Goal: Information Seeking & Learning: Check status

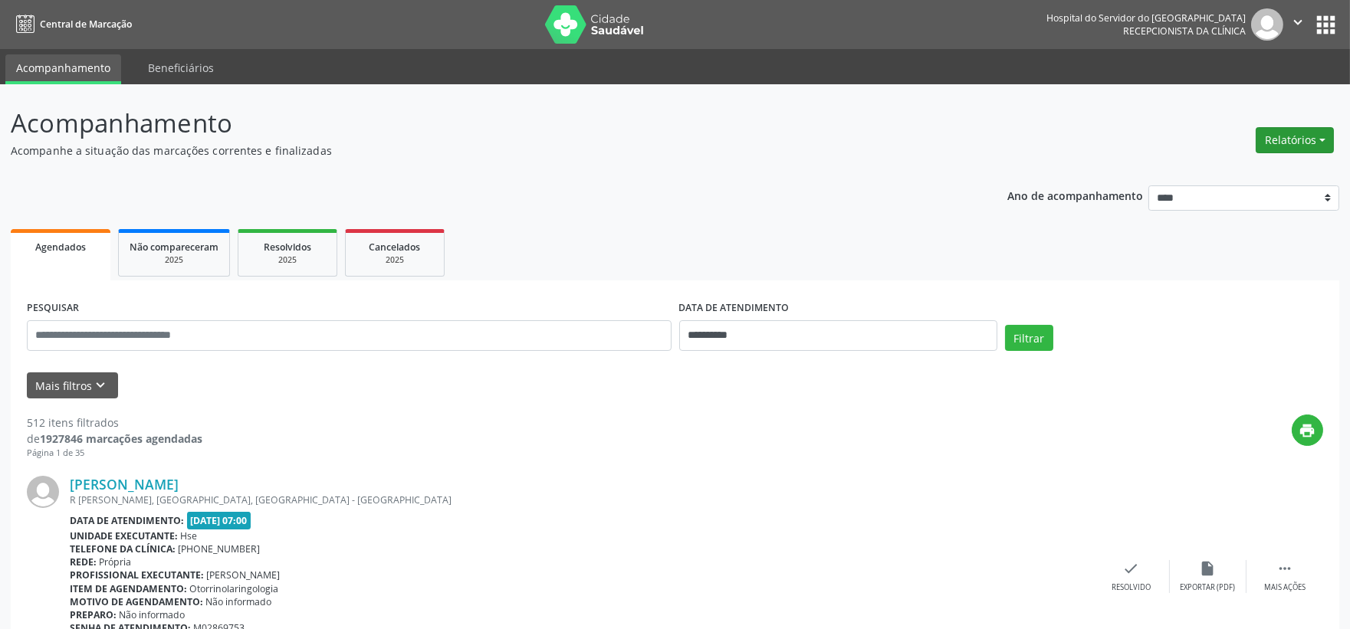
click at [1284, 133] on button "Relatórios" at bounding box center [1295, 140] width 78 height 26
click at [1221, 172] on link "Agendamentos" at bounding box center [1250, 172] width 165 height 21
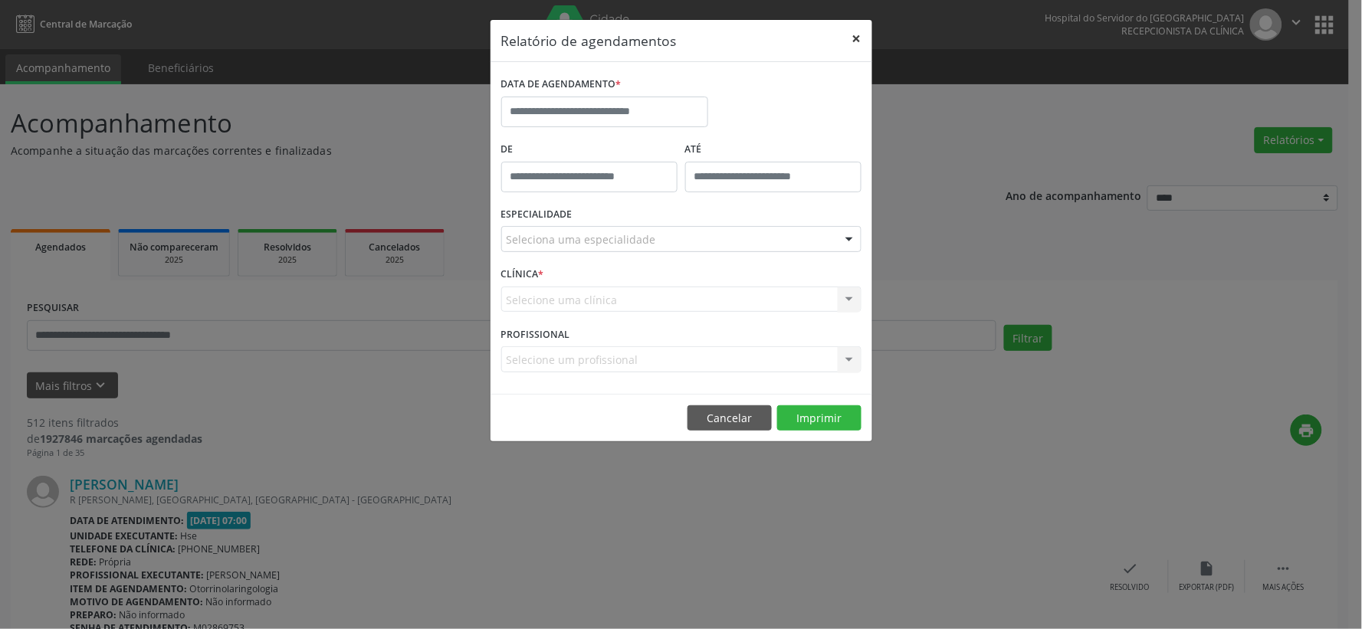
click at [856, 44] on button "×" at bounding box center [857, 39] width 31 height 38
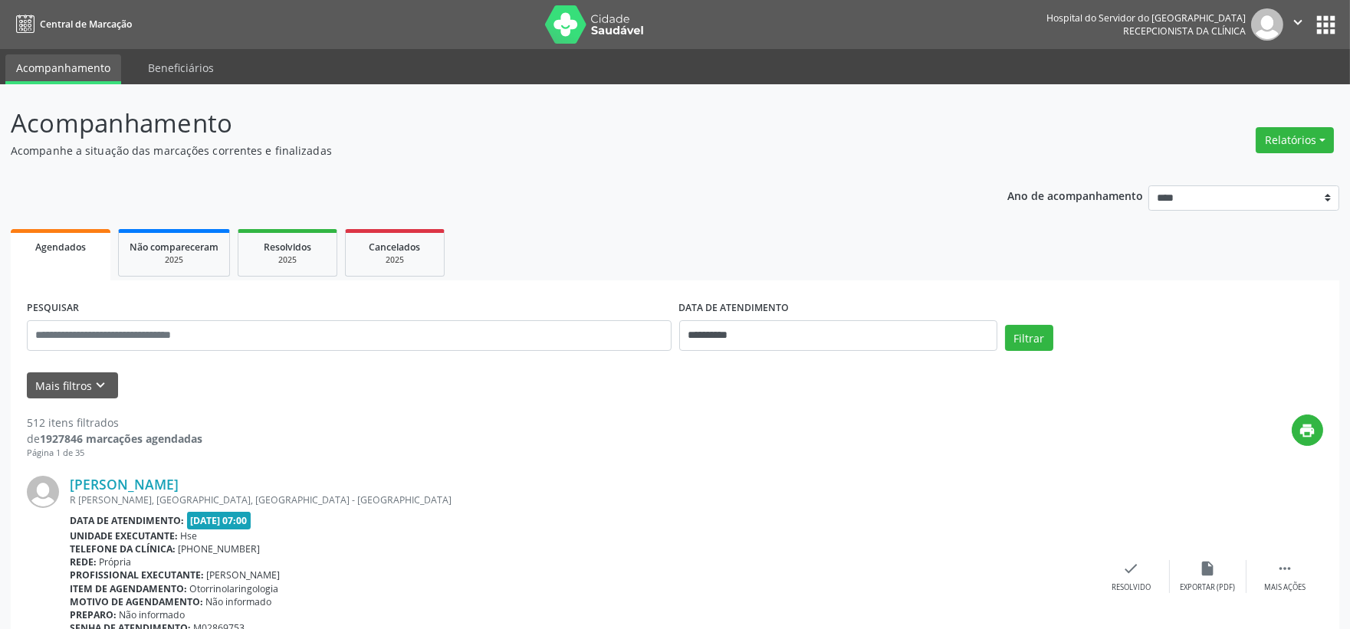
click at [607, 23] on img at bounding box center [595, 24] width 100 height 38
click at [1290, 131] on button "Relatórios" at bounding box center [1295, 140] width 78 height 26
click at [1256, 169] on link "Agendamentos" at bounding box center [1250, 172] width 165 height 21
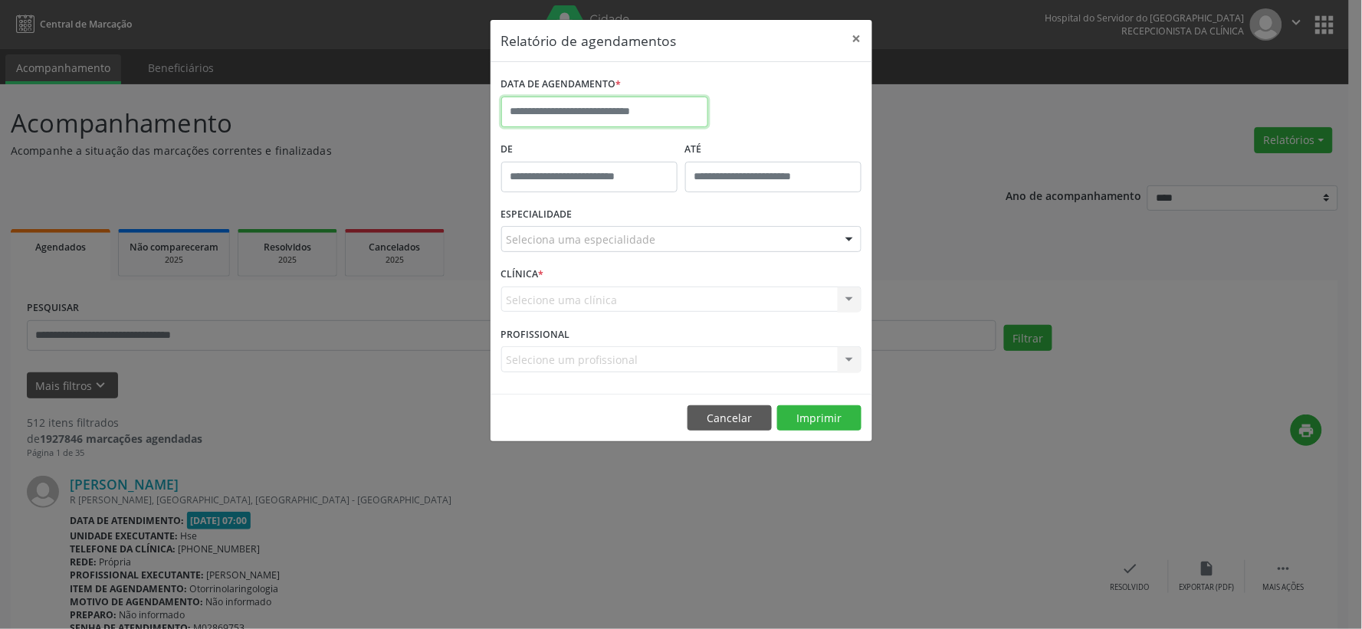
click at [659, 123] on input "text" at bounding box center [604, 112] width 207 height 31
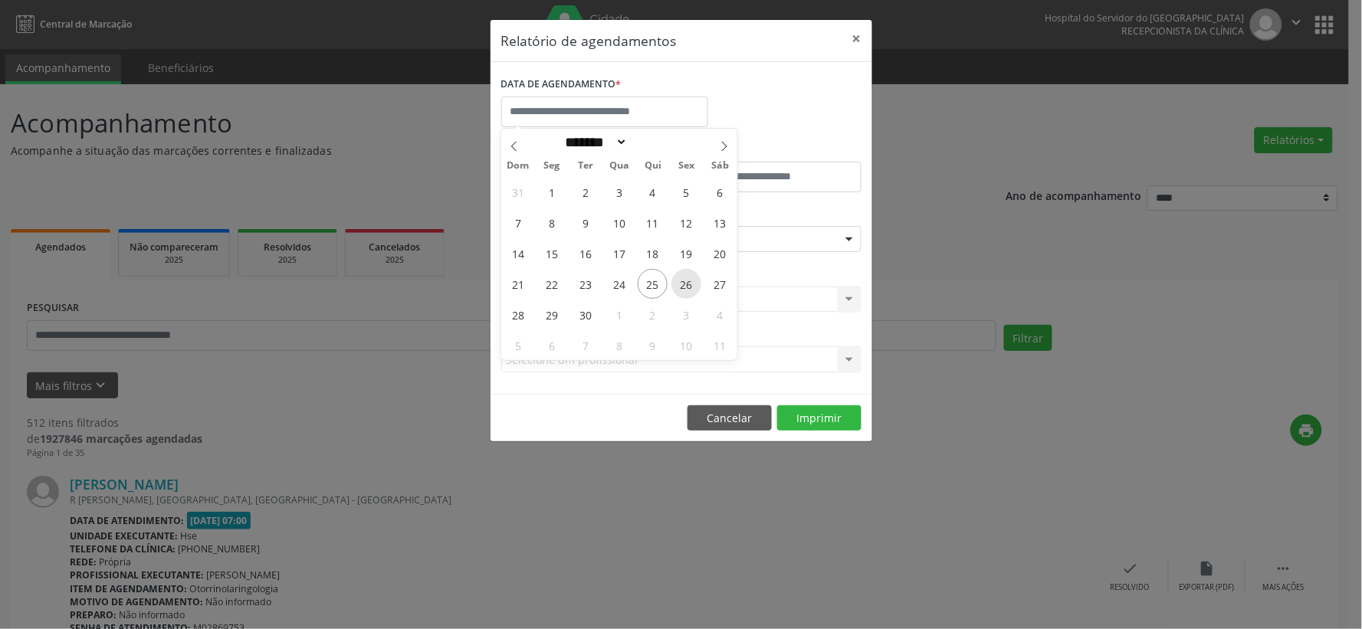
click at [681, 284] on span "26" at bounding box center [687, 284] width 30 height 30
type input "**********"
click at [681, 284] on span "26" at bounding box center [687, 284] width 30 height 30
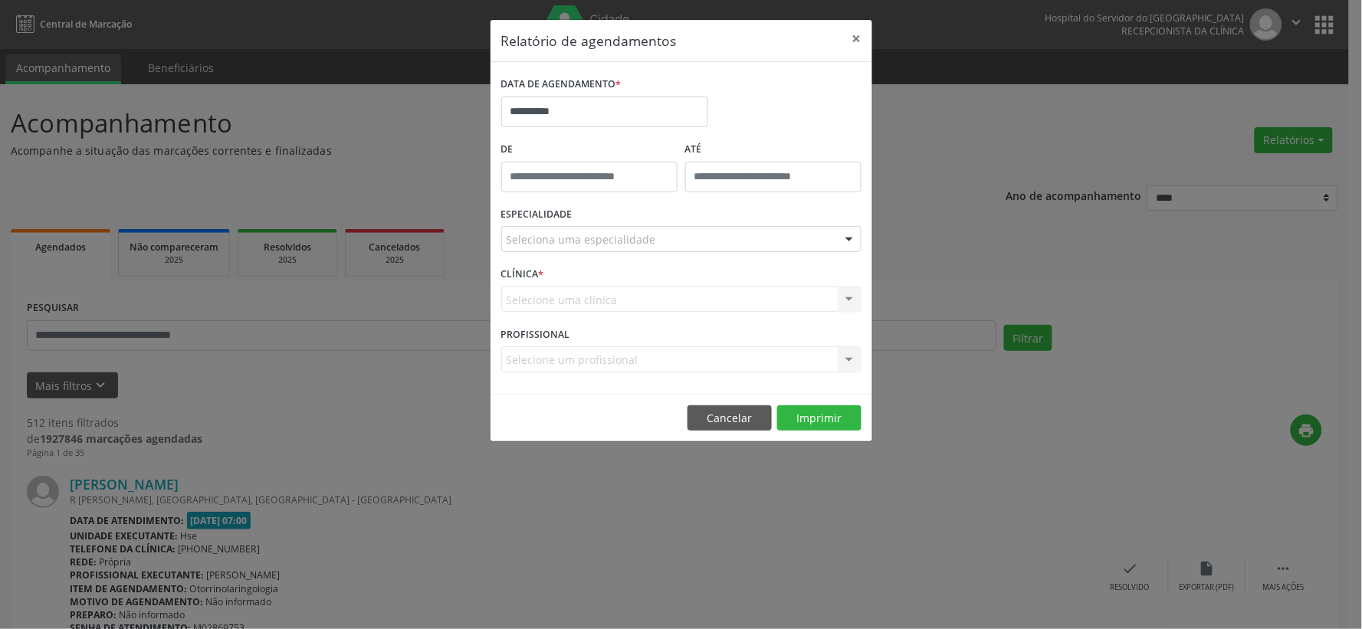
click at [680, 243] on div "Seleciona uma especialidade" at bounding box center [681, 239] width 360 height 26
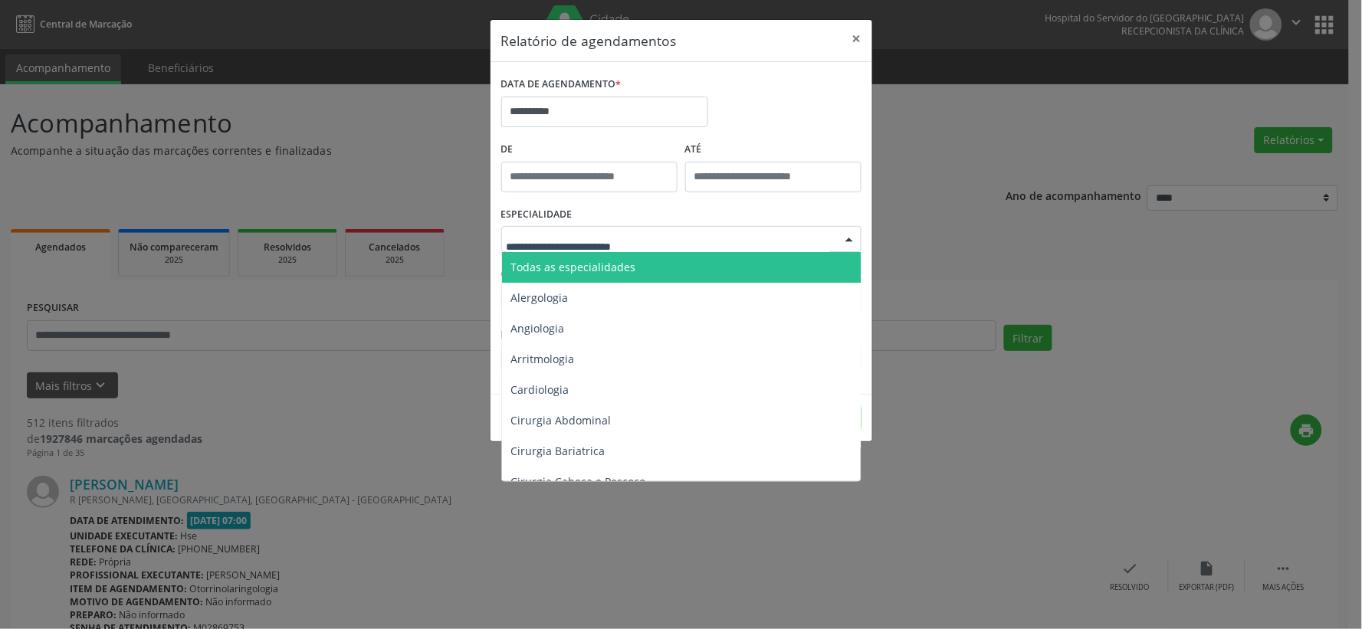
click at [665, 263] on span "Todas as especialidades" at bounding box center [682, 267] width 361 height 31
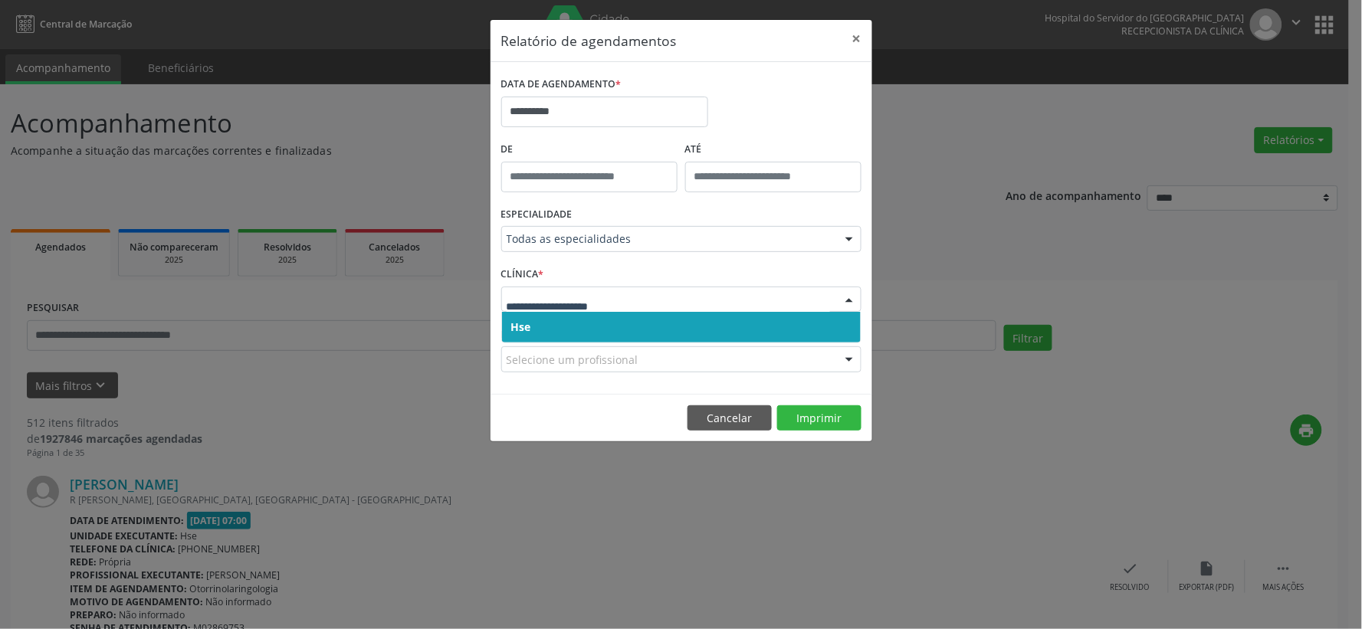
click at [667, 325] on span "Hse" at bounding box center [681, 327] width 359 height 31
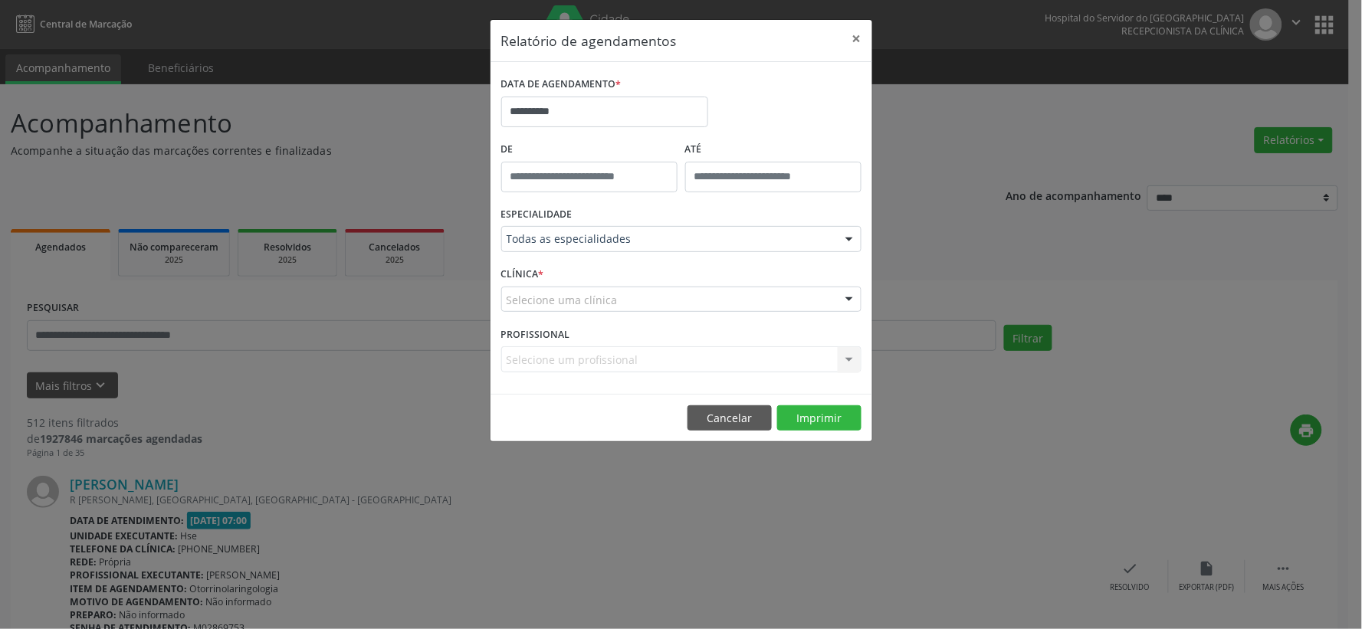
click at [668, 299] on div "Selecione uma clínica" at bounding box center [681, 300] width 360 height 26
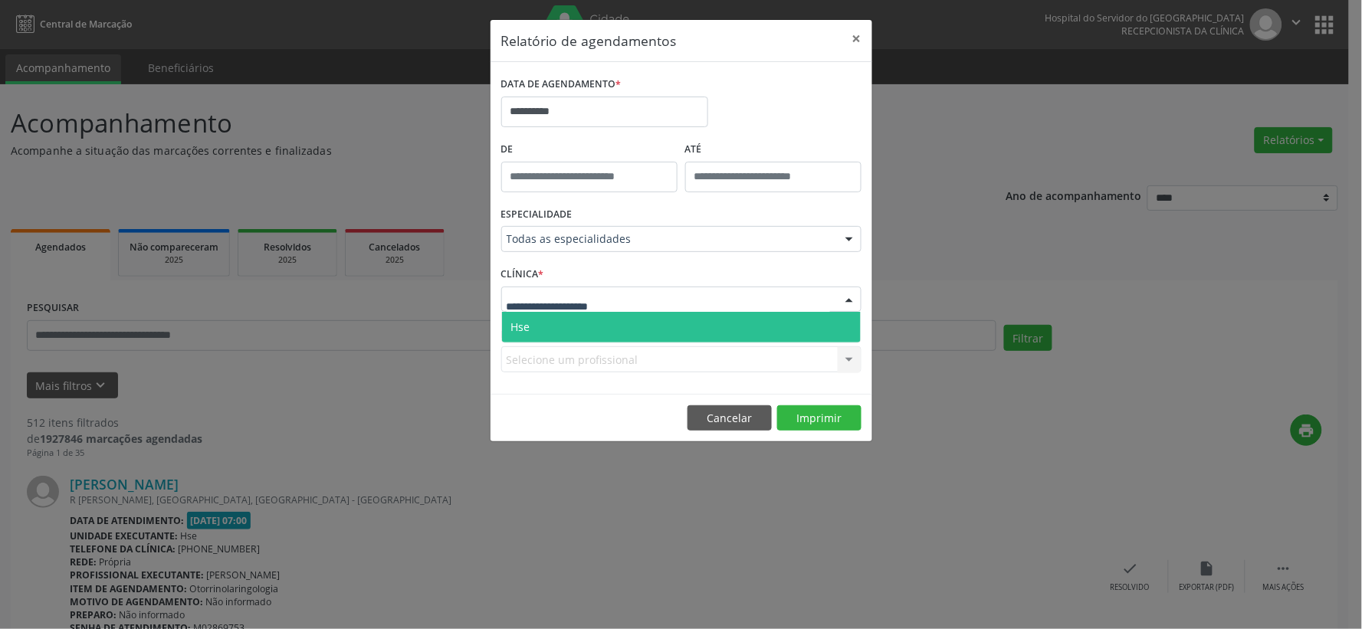
click at [657, 326] on span "Hse" at bounding box center [681, 327] width 359 height 31
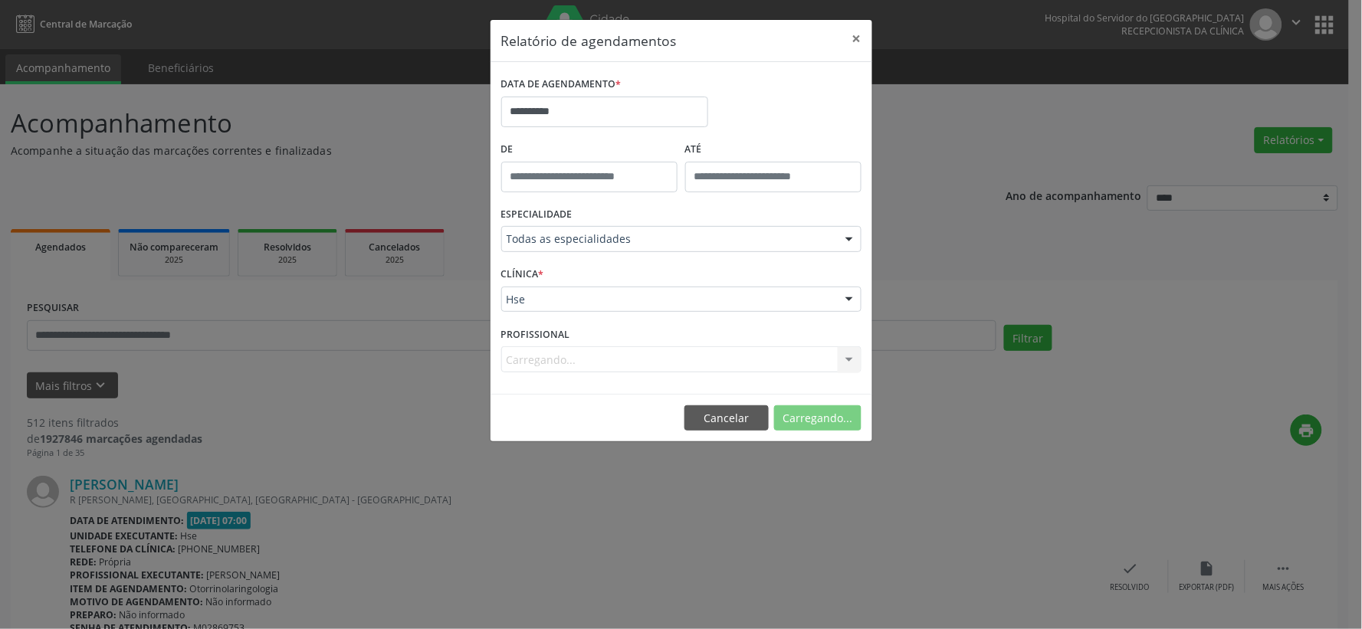
click at [669, 366] on div "Carregando... Nenhum resultado encontrado para: " " Não há nenhuma opção para s…" at bounding box center [681, 360] width 360 height 26
click at [668, 359] on div "Carregando... Nenhum resultado encontrado para: " " Não há nenhuma opção para s…" at bounding box center [681, 360] width 360 height 26
click at [660, 357] on div "Selecione um profissional" at bounding box center [681, 360] width 360 height 26
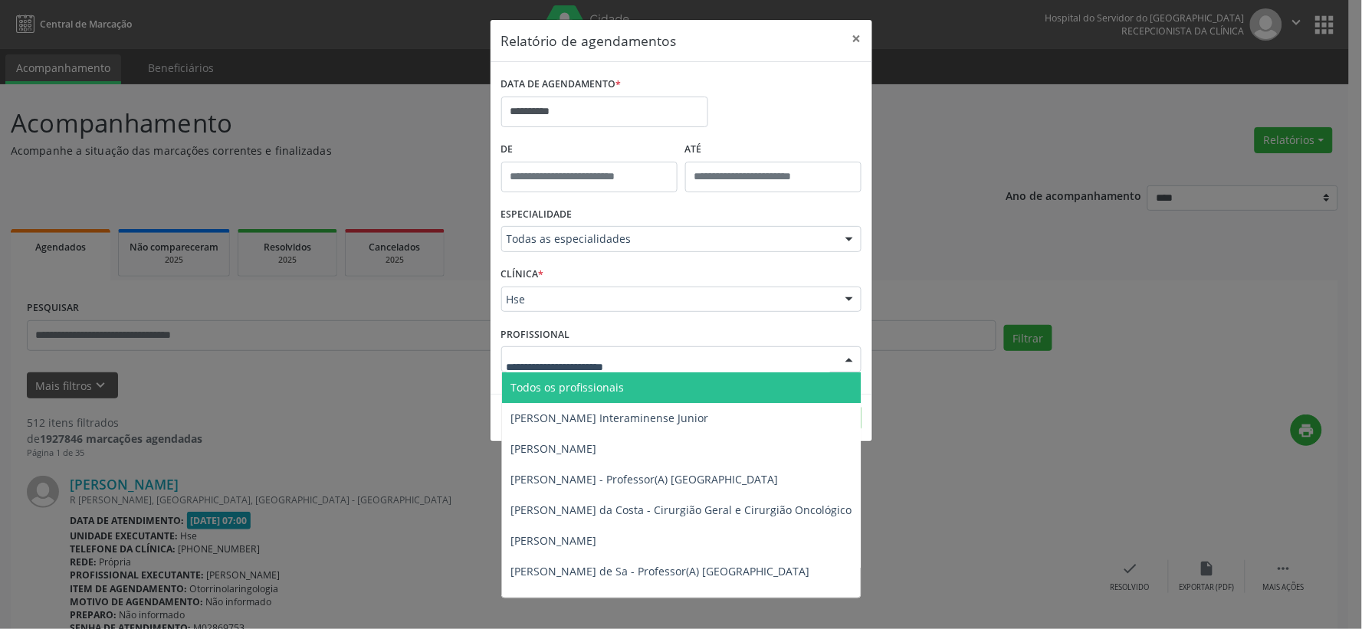
click at [669, 392] on span "Todos os profissionais" at bounding box center [760, 388] width 516 height 31
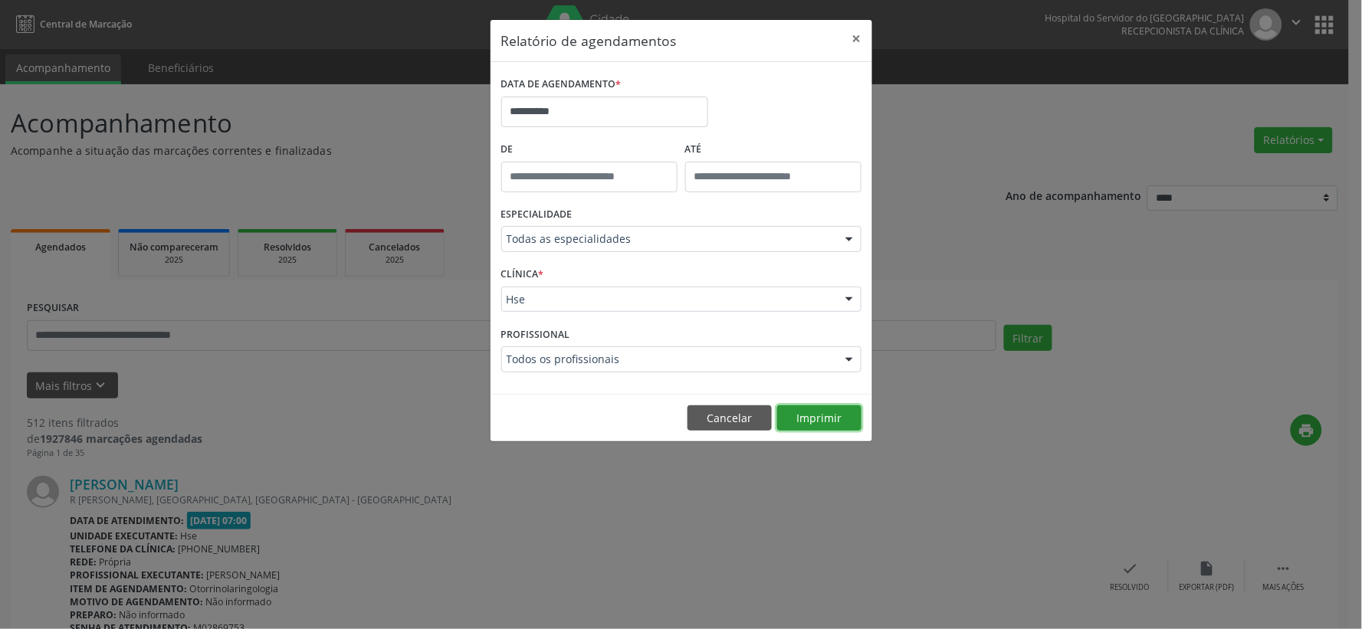
click at [843, 419] on button "Imprimir" at bounding box center [819, 419] width 84 height 26
